Goal: Task Accomplishment & Management: Use online tool/utility

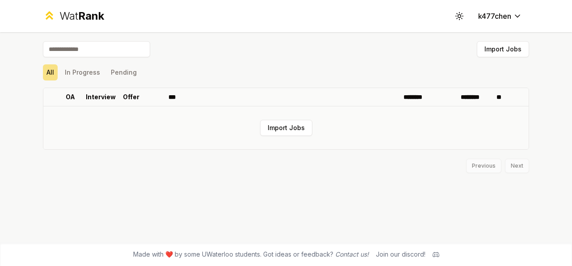
click at [273, 142] on td "Import Jobs" at bounding box center [286, 127] width 486 height 43
click at [279, 137] on td "Import Jobs" at bounding box center [286, 127] width 486 height 43
click at [137, 53] on input at bounding box center [96, 49] width 107 height 16
click at [292, 129] on button "Import Jobs" at bounding box center [286, 128] width 52 height 16
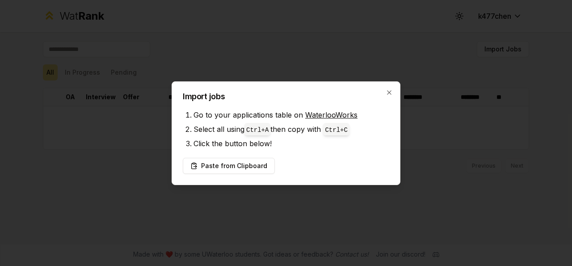
click at [326, 115] on link "WaterlooWorks" at bounding box center [331, 114] width 52 height 9
click at [244, 162] on button "Paste from Clipboard" at bounding box center [229, 166] width 92 height 16
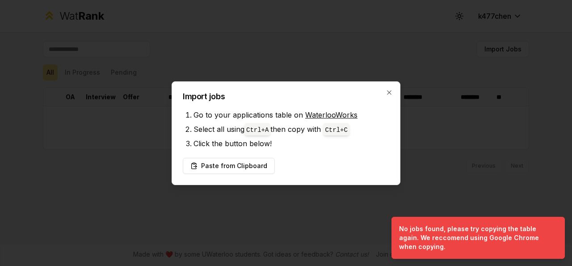
click at [454, 149] on div at bounding box center [286, 133] width 572 height 266
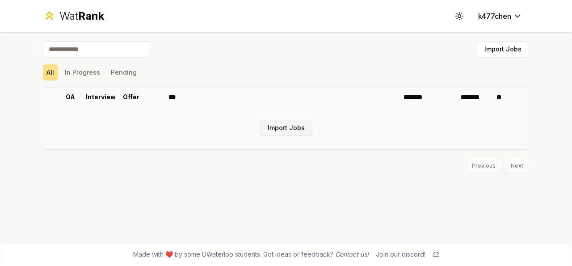
click at [279, 134] on button "Import Jobs" at bounding box center [286, 128] width 52 height 16
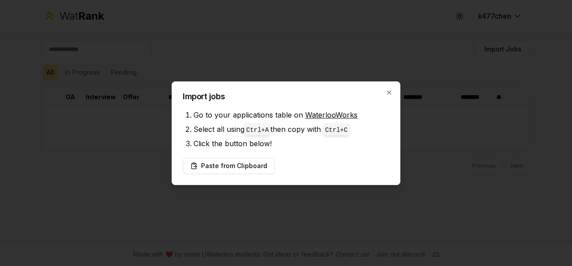
click at [411, 30] on div at bounding box center [286, 133] width 572 height 266
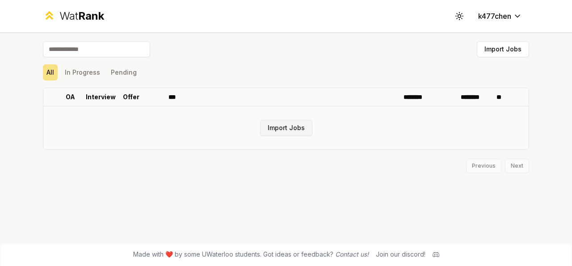
click at [301, 128] on button "Import Jobs" at bounding box center [286, 128] width 52 height 16
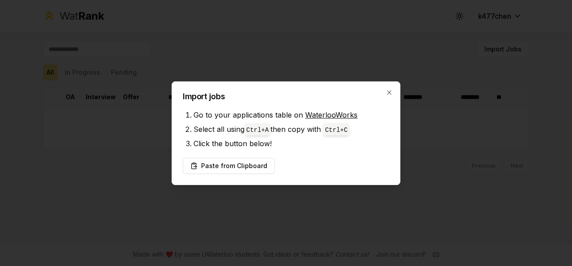
click at [311, 220] on div at bounding box center [286, 133] width 572 height 266
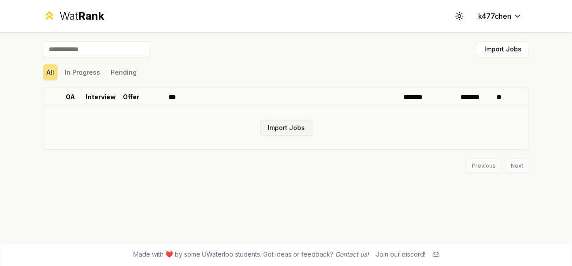
click at [288, 127] on button "Import Jobs" at bounding box center [286, 128] width 52 height 16
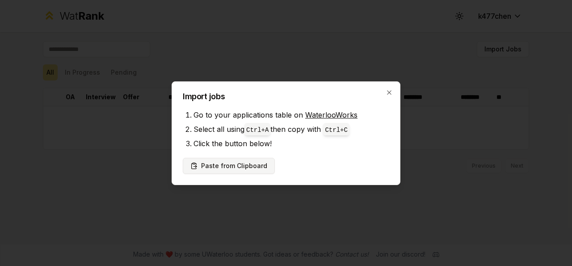
click at [238, 169] on button "Paste from Clipboard" at bounding box center [229, 166] width 92 height 16
click at [242, 164] on button "Paste from Clipboard" at bounding box center [229, 166] width 92 height 16
click at [230, 165] on button "Paste from Clipboard" at bounding box center [229, 166] width 92 height 16
click at [209, 167] on button "Paste from Clipboard" at bounding box center [229, 166] width 92 height 16
click at [255, 164] on button "Paste from Clipboard" at bounding box center [229, 166] width 92 height 16
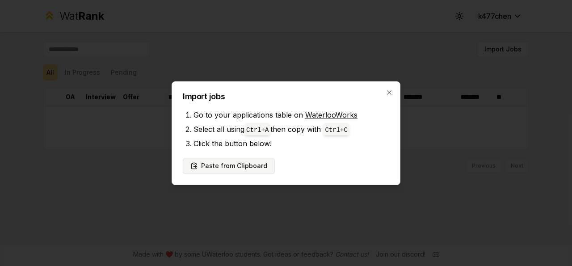
drag, startPoint x: 285, startPoint y: 167, endPoint x: 268, endPoint y: 171, distance: 17.0
click at [284, 168] on div "Paste from Clipboard" at bounding box center [286, 166] width 207 height 16
click at [261, 168] on button "Paste from Clipboard" at bounding box center [229, 166] width 92 height 16
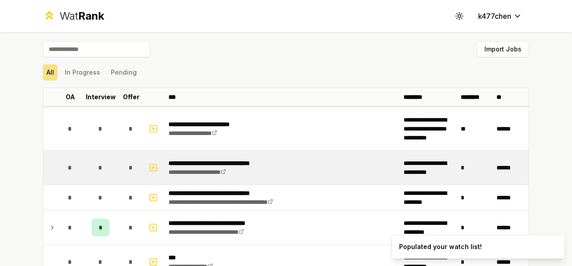
click at [315, 162] on td "**********" at bounding box center [282, 168] width 235 height 34
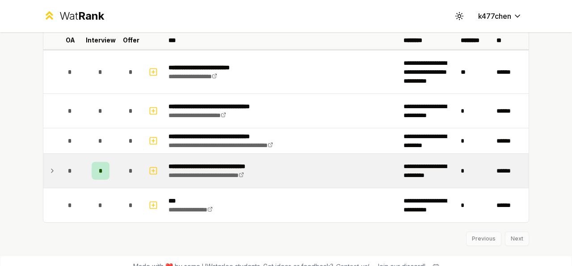
scroll to position [68, 0]
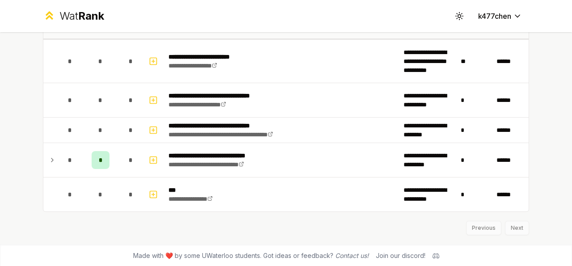
click at [513, 228] on div "Previous Next" at bounding box center [286, 223] width 487 height 23
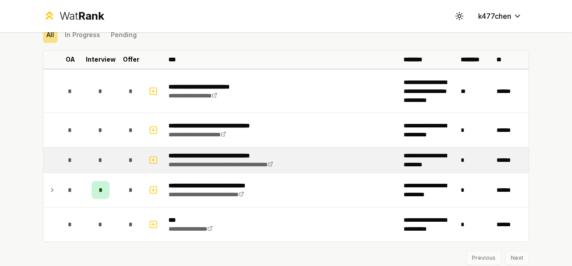
scroll to position [0, 0]
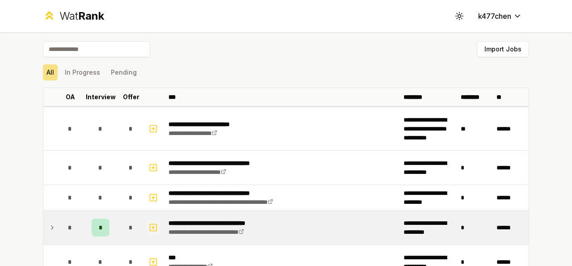
click at [153, 227] on icon "button" at bounding box center [153, 227] width 0 height 3
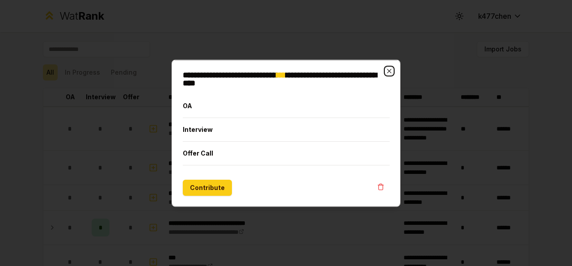
click at [391, 72] on icon "button" at bounding box center [389, 70] width 7 height 7
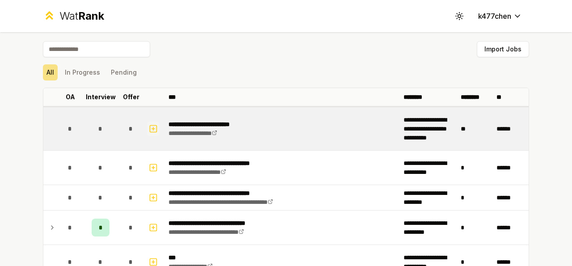
click at [151, 127] on icon "button" at bounding box center [153, 128] width 9 height 11
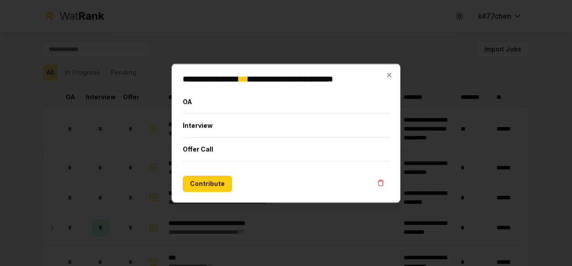
click at [327, 33] on div at bounding box center [286, 133] width 572 height 266
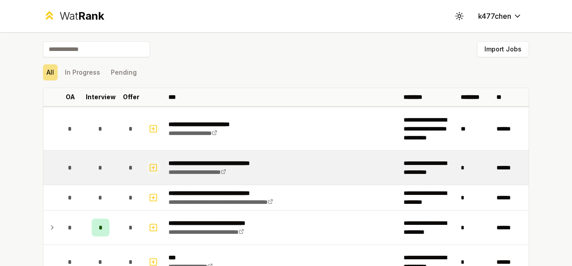
click at [149, 164] on icon "button" at bounding box center [153, 167] width 9 height 11
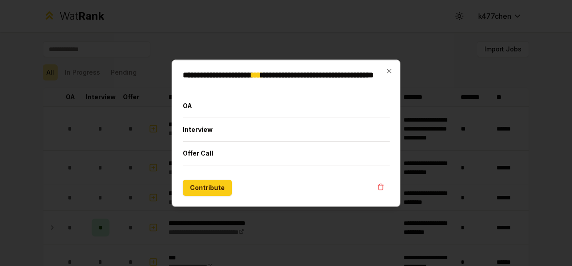
click at [233, 18] on div at bounding box center [286, 133] width 572 height 266
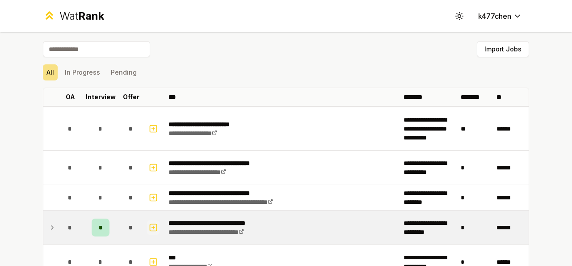
click at [150, 230] on rect "button" at bounding box center [153, 227] width 7 height 7
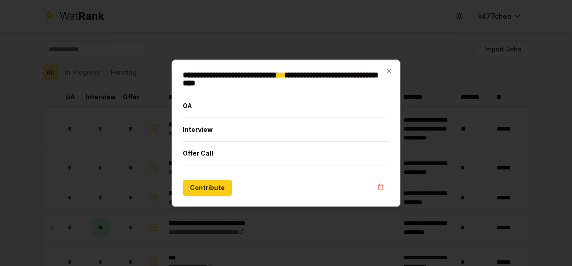
click at [279, 19] on div at bounding box center [286, 133] width 572 height 266
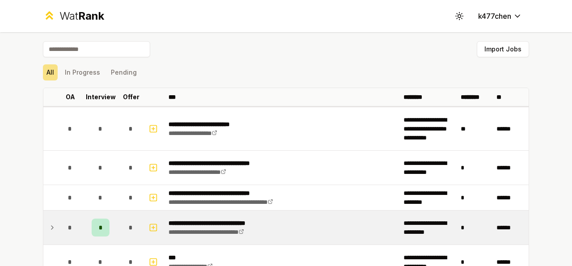
click at [101, 225] on div "*" at bounding box center [101, 228] width 18 height 18
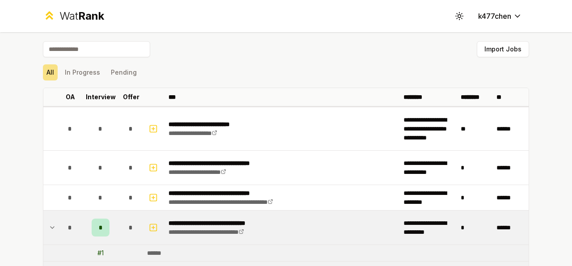
scroll to position [100, 0]
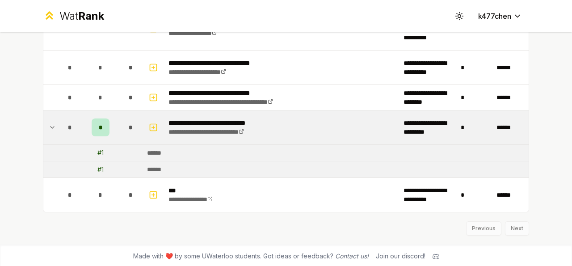
click at [97, 154] on div "# 1" at bounding box center [100, 152] width 6 height 9
click at [97, 169] on div "# 1" at bounding box center [100, 169] width 6 height 9
click at [97, 171] on div "# 1" at bounding box center [100, 169] width 6 height 9
click at [98, 169] on div "# 1" at bounding box center [100, 169] width 6 height 9
click at [97, 154] on div "# 1" at bounding box center [100, 152] width 6 height 9
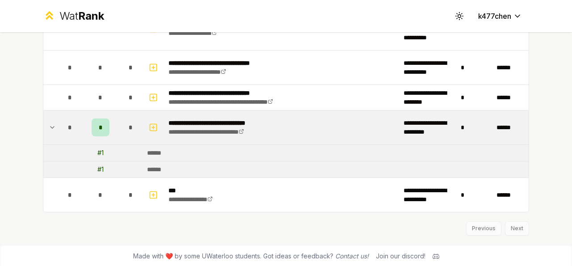
click at [79, 221] on div "Previous Next" at bounding box center [286, 223] width 487 height 23
click at [149, 169] on div "******" at bounding box center [157, 169] width 21 height 9
click at [153, 153] on div "******" at bounding box center [157, 152] width 21 height 9
drag, startPoint x: 152, startPoint y: 170, endPoint x: 153, endPoint y: 150, distance: 20.2
click at [150, 170] on div "******" at bounding box center [157, 169] width 21 height 9
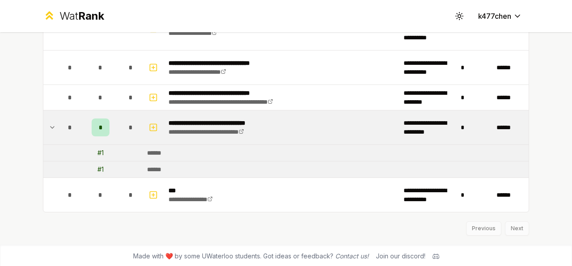
click at [153, 149] on div "******" at bounding box center [157, 152] width 21 height 9
click at [396, 237] on div "**********" at bounding box center [286, 88] width 515 height 313
click at [89, 238] on div "**********" at bounding box center [286, 88] width 515 height 313
click at [50, 127] on icon at bounding box center [52, 127] width 7 height 11
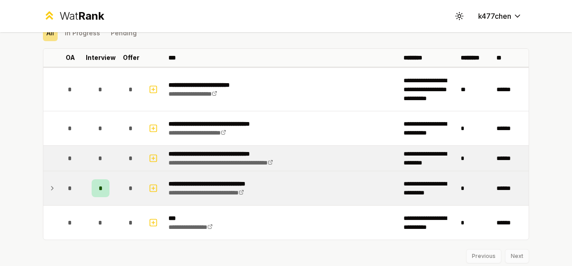
scroll to position [68, 0]
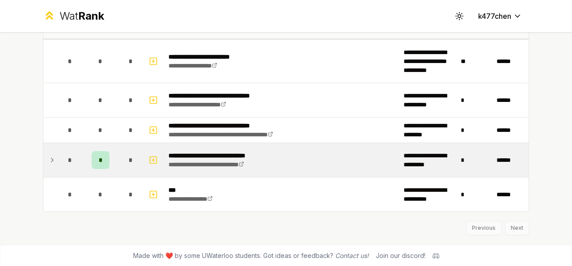
click at [99, 163] on span "*" at bounding box center [101, 160] width 4 height 9
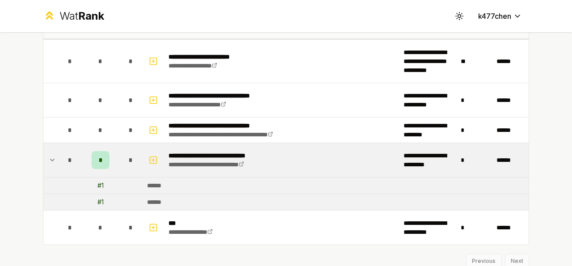
click at [92, 157] on div "*" at bounding box center [101, 160] width 18 height 18
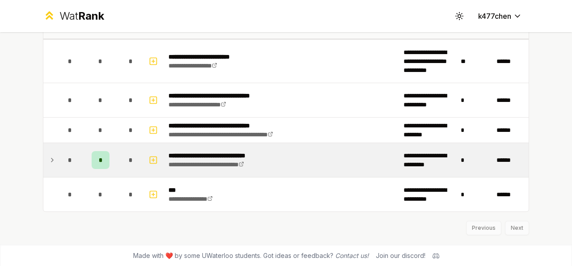
scroll to position [0, 0]
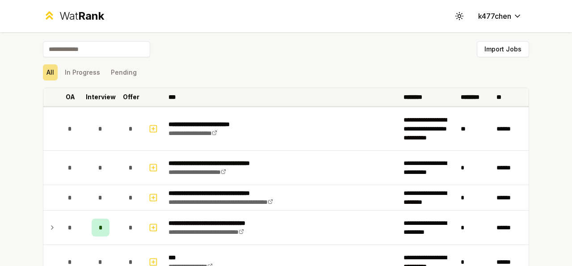
click at [66, 101] on p "OA" at bounding box center [70, 97] width 9 height 9
click at [66, 101] on p "OA" at bounding box center [65, 97] width 9 height 9
click at [72, 100] on icon at bounding box center [75, 97] width 7 height 11
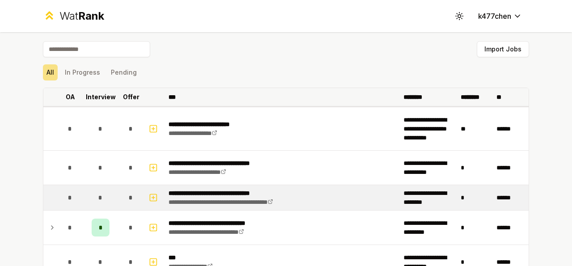
scroll to position [68, 0]
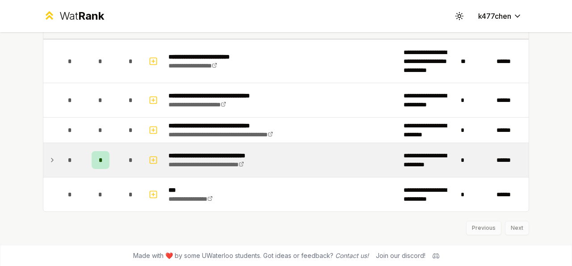
click at [71, 164] on div "*" at bounding box center [70, 160] width 18 height 18
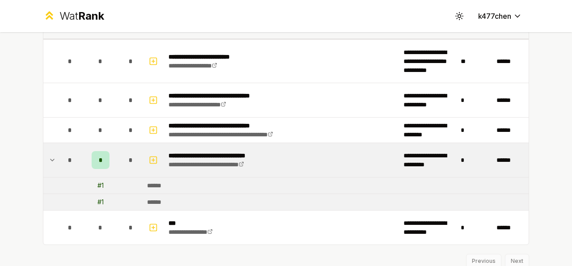
click at [97, 200] on div "# 1" at bounding box center [100, 202] width 6 height 9
click at [104, 182] on td "# 1" at bounding box center [101, 186] width 36 height 16
click at [108, 189] on td "# 1" at bounding box center [101, 186] width 36 height 16
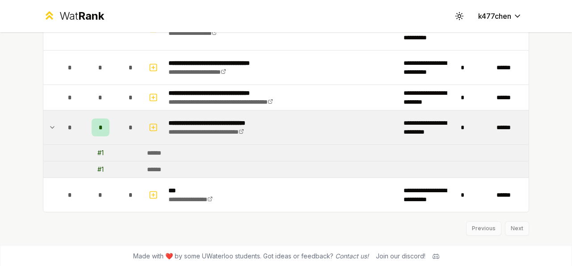
scroll to position [0, 0]
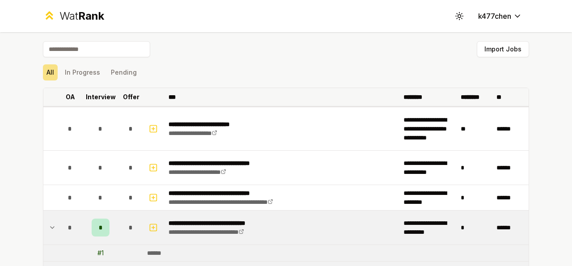
click at [72, 98] on th "OA" at bounding box center [70, 97] width 25 height 18
click at [72, 98] on icon at bounding box center [75, 97] width 7 height 11
click at [298, 51] on div "Import Jobs" at bounding box center [286, 51] width 487 height 20
click at [277, 60] on div "Import Jobs" at bounding box center [286, 51] width 487 height 20
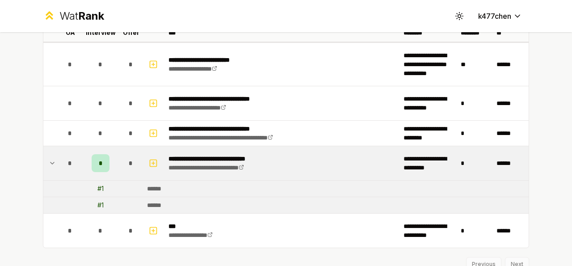
scroll to position [100, 0]
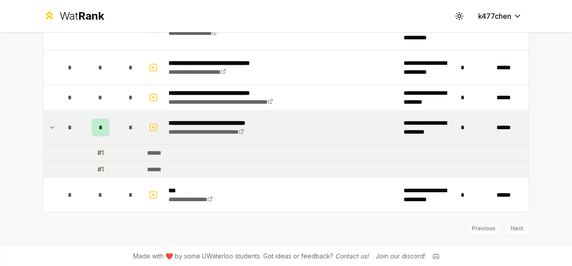
drag, startPoint x: 331, startPoint y: 229, endPoint x: 307, endPoint y: 219, distance: 26.1
click at [331, 229] on div "Previous Next" at bounding box center [286, 223] width 487 height 23
click at [147, 124] on button "button" at bounding box center [153, 127] width 13 height 14
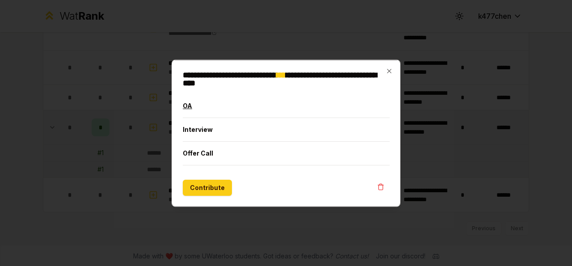
click at [193, 103] on button "OA" at bounding box center [286, 105] width 207 height 23
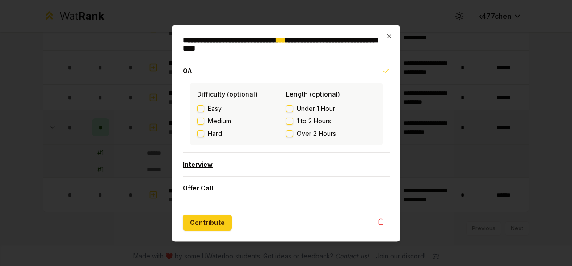
click at [213, 162] on button "Interview" at bounding box center [286, 163] width 207 height 23
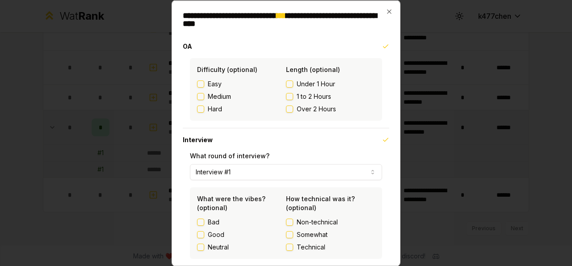
click at [332, 172] on button "Interview #1" at bounding box center [286, 172] width 192 height 16
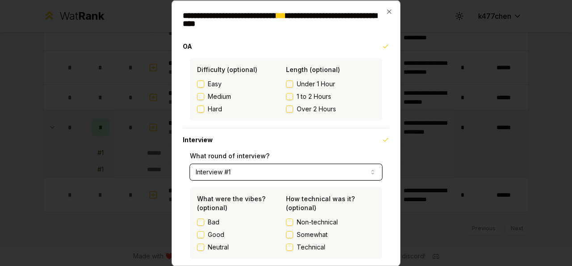
click at [332, 172] on button "Interview #1" at bounding box center [286, 172] width 192 height 16
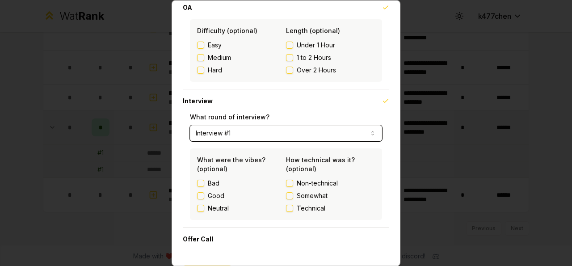
scroll to position [64, 0]
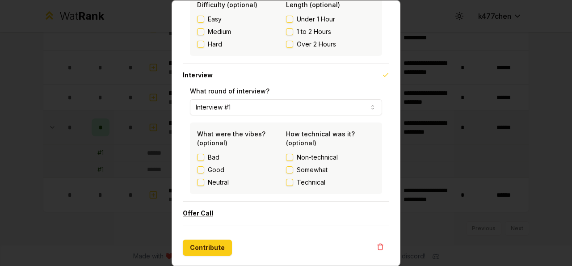
click at [246, 217] on button "Offer Call" at bounding box center [286, 213] width 207 height 23
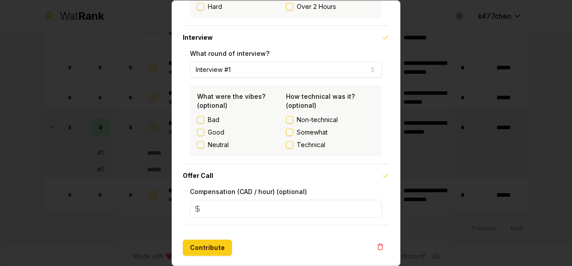
scroll to position [0, 0]
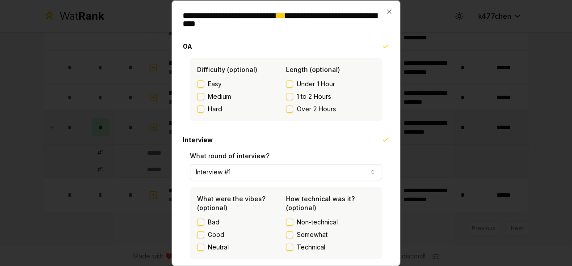
click at [419, 30] on div at bounding box center [286, 133] width 572 height 266
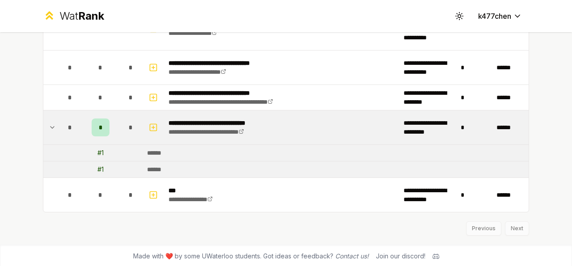
click at [159, 165] on div "******" at bounding box center [157, 169] width 21 height 9
click at [163, 151] on div "******" at bounding box center [157, 152] width 21 height 9
click at [150, 128] on icon "button" at bounding box center [153, 127] width 9 height 11
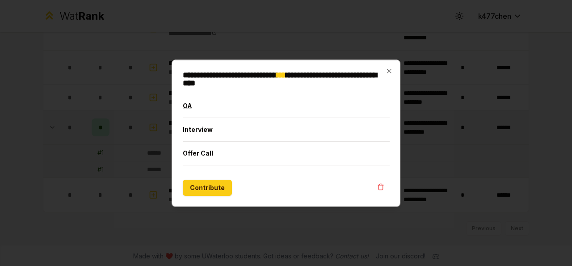
click at [194, 107] on button "OA" at bounding box center [286, 105] width 207 height 23
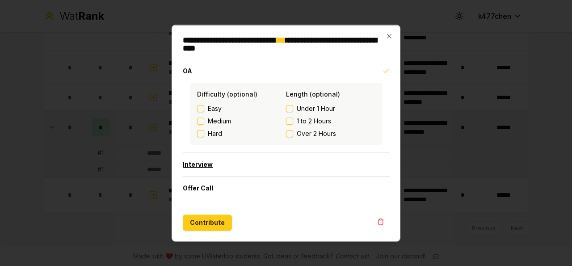
click at [193, 163] on button "Interview" at bounding box center [286, 163] width 207 height 23
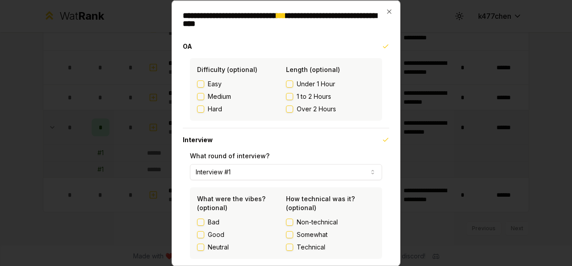
scroll to position [64, 0]
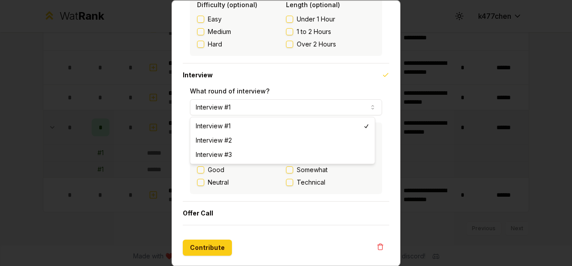
click at [369, 107] on icon "button" at bounding box center [372, 107] width 7 height 7
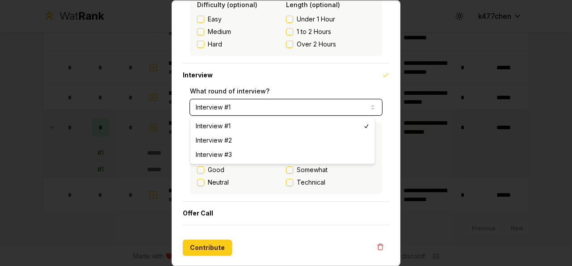
click at [369, 107] on icon "button" at bounding box center [372, 107] width 7 height 7
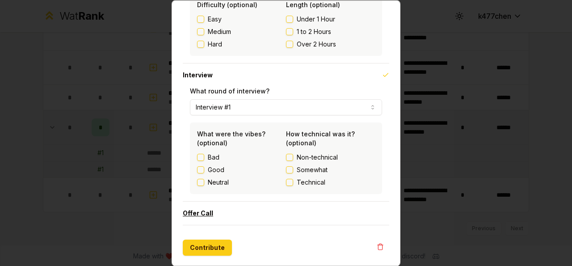
click at [236, 215] on button "Offer Call" at bounding box center [286, 213] width 207 height 23
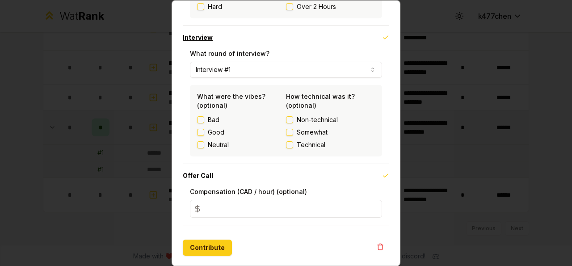
scroll to position [0, 0]
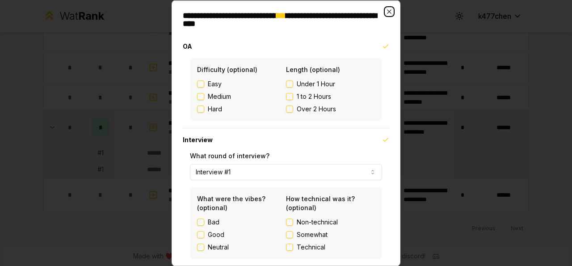
click at [386, 12] on icon "button" at bounding box center [389, 11] width 7 height 7
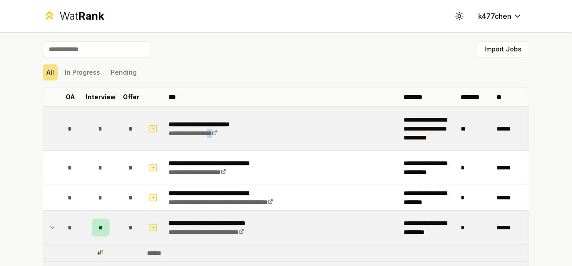
click at [218, 137] on div "**********" at bounding box center [212, 129] width 87 height 18
click at [216, 135] on icon at bounding box center [215, 133] width 4 height 4
